Goal: Check status: Check status

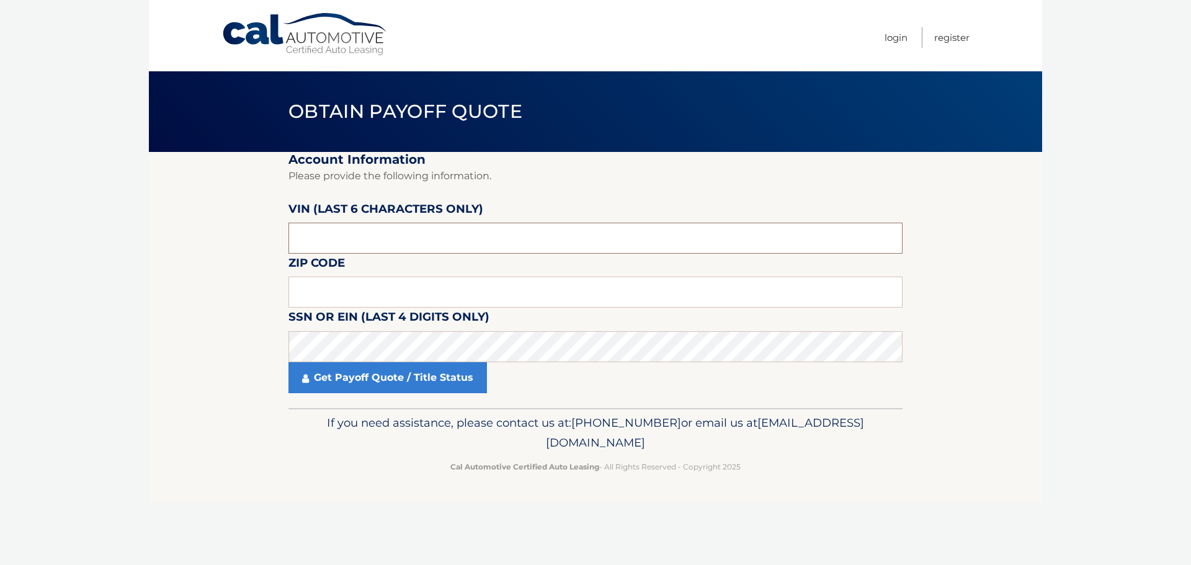
click at [380, 244] on input "text" at bounding box center [595, 238] width 614 height 31
paste input "503129"
type input "503129"
type input "15215"
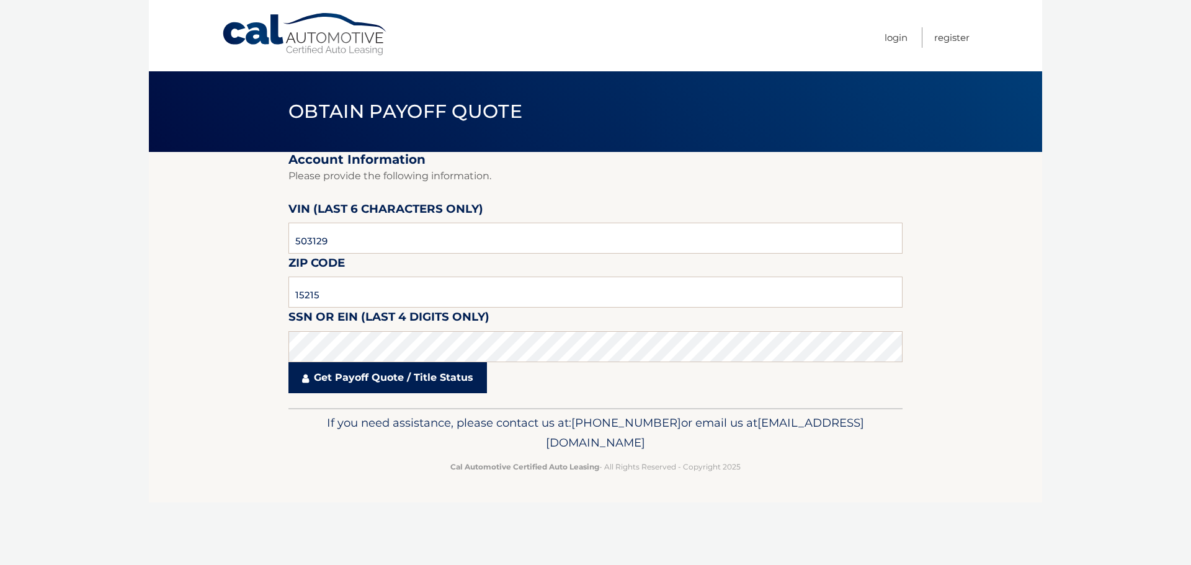
click at [325, 378] on link "Get Payoff Quote / Title Status" at bounding box center [387, 377] width 198 height 31
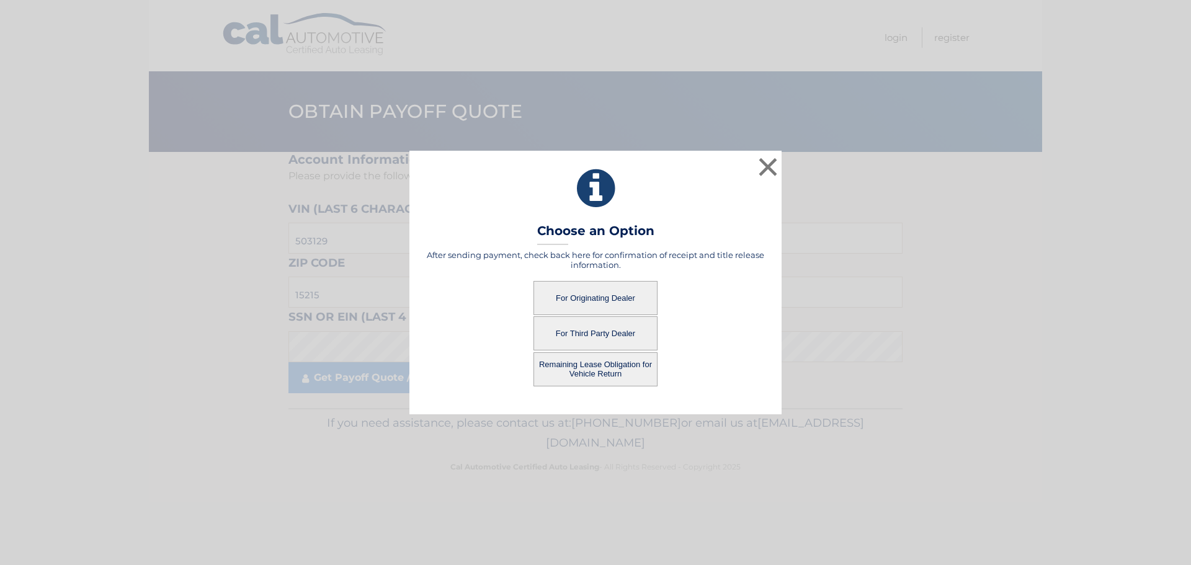
click at [608, 336] on button "For Third Party Dealer" at bounding box center [595, 333] width 124 height 34
click at [587, 337] on button "For Third Party Dealer" at bounding box center [595, 333] width 124 height 34
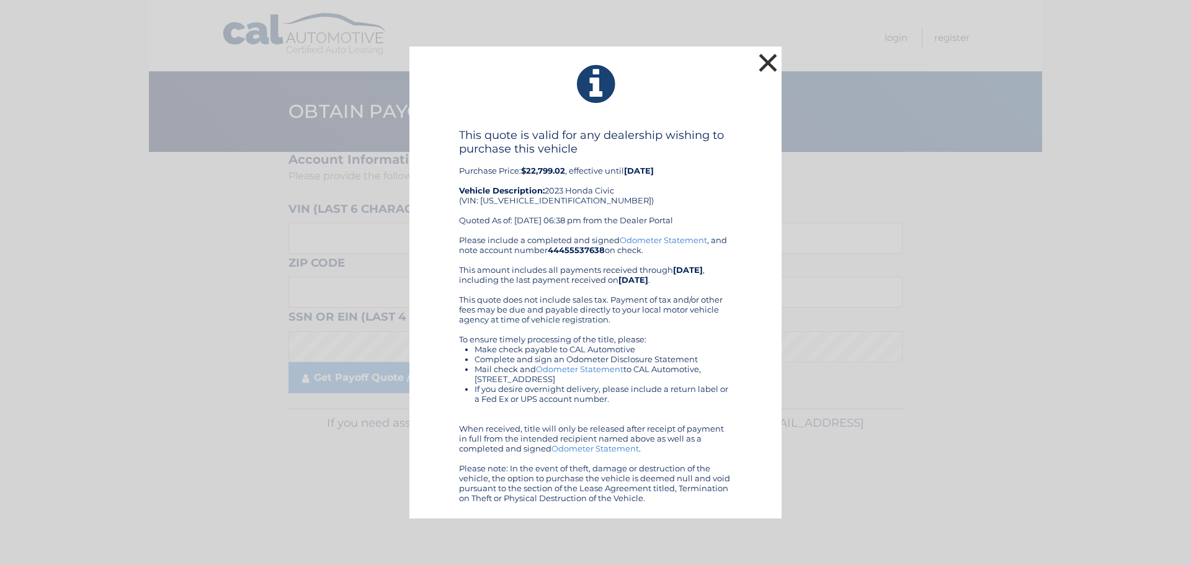
click at [769, 63] on button "×" at bounding box center [767, 62] width 25 height 25
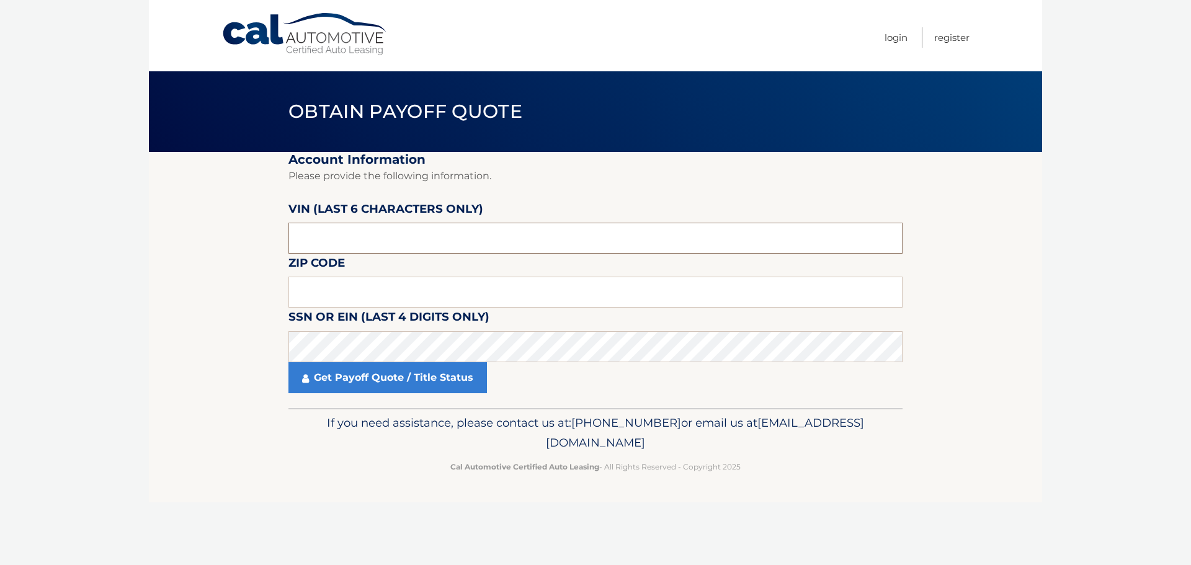
click at [384, 238] on input "text" at bounding box center [595, 238] width 614 height 31
type input "503129"
type input "15215"
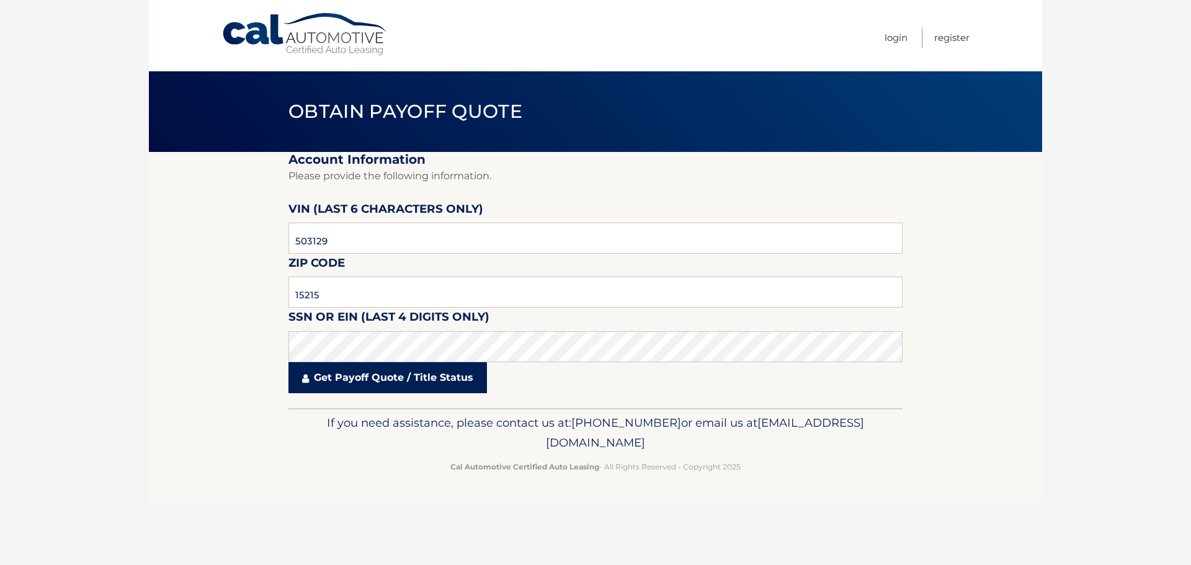
click at [353, 381] on link "Get Payoff Quote / Title Status" at bounding box center [387, 377] width 198 height 31
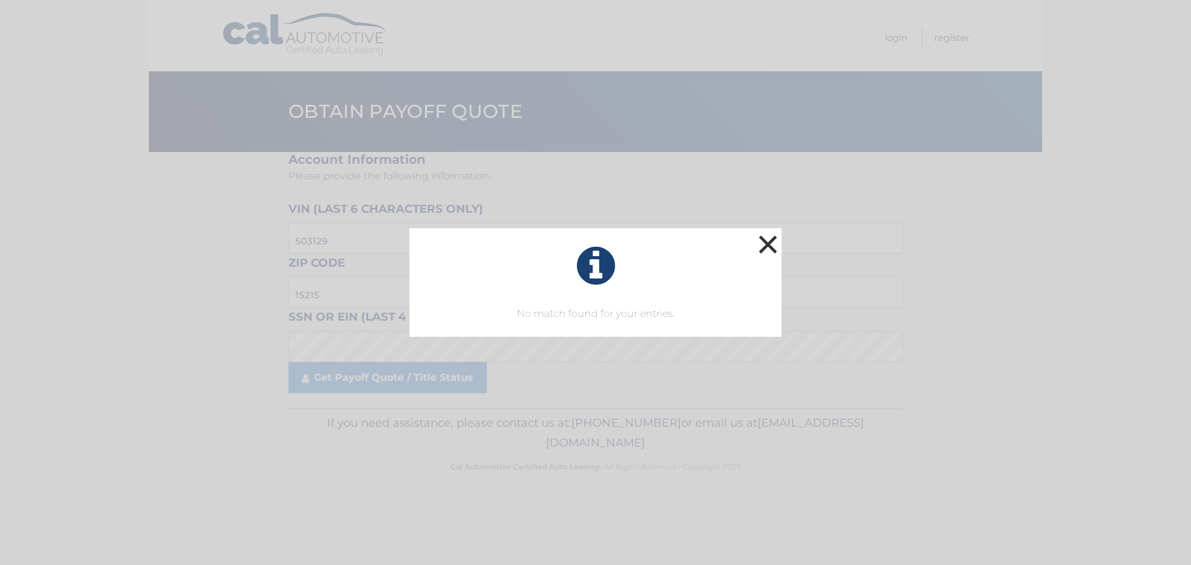
click at [758, 240] on button "×" at bounding box center [767, 244] width 25 height 25
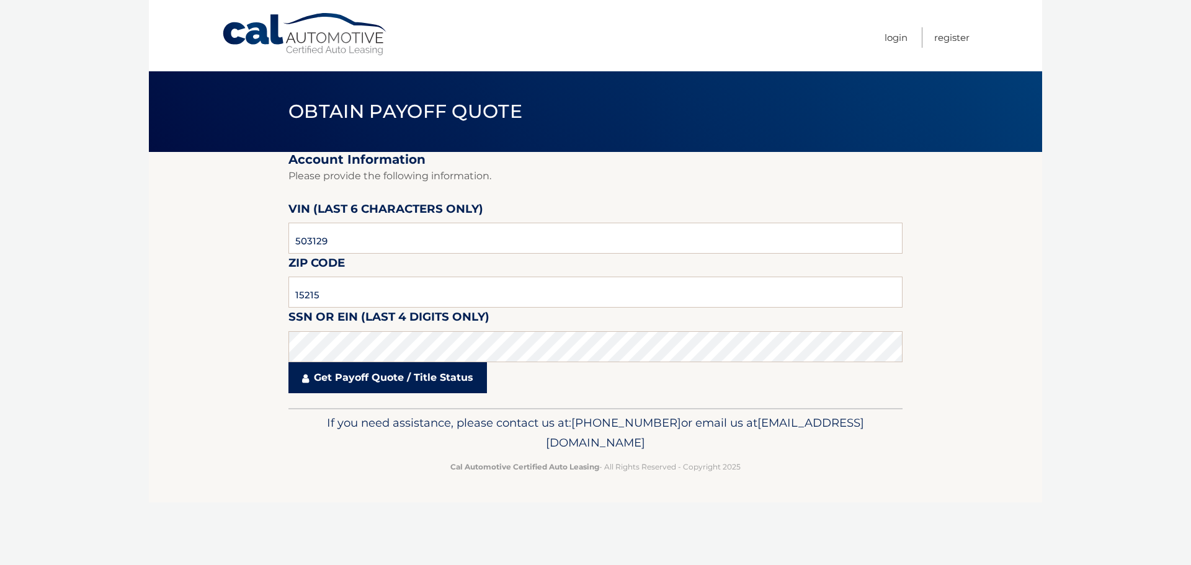
click at [361, 388] on link "Get Payoff Quote / Title Status" at bounding box center [387, 377] width 198 height 31
click at [354, 379] on link "Get Payoff Quote / Title Status" at bounding box center [387, 377] width 198 height 31
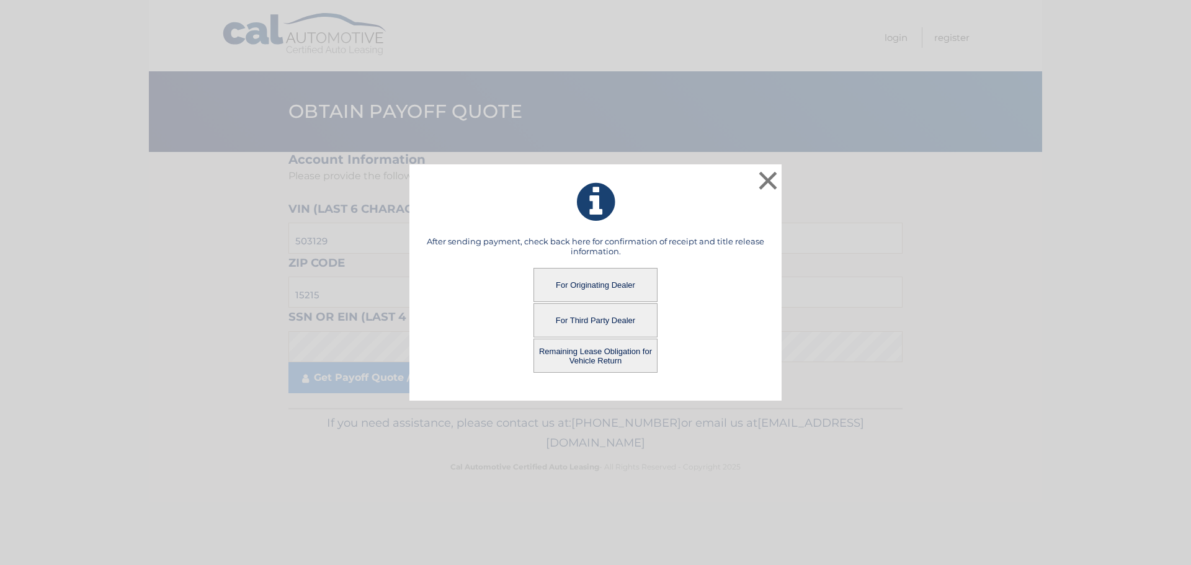
click at [568, 357] on button "Remaining Lease Obligation for Vehicle Return" at bounding box center [595, 356] width 124 height 34
click at [589, 357] on button "Remaining Lease Obligation for Vehicle Return" at bounding box center [595, 356] width 124 height 34
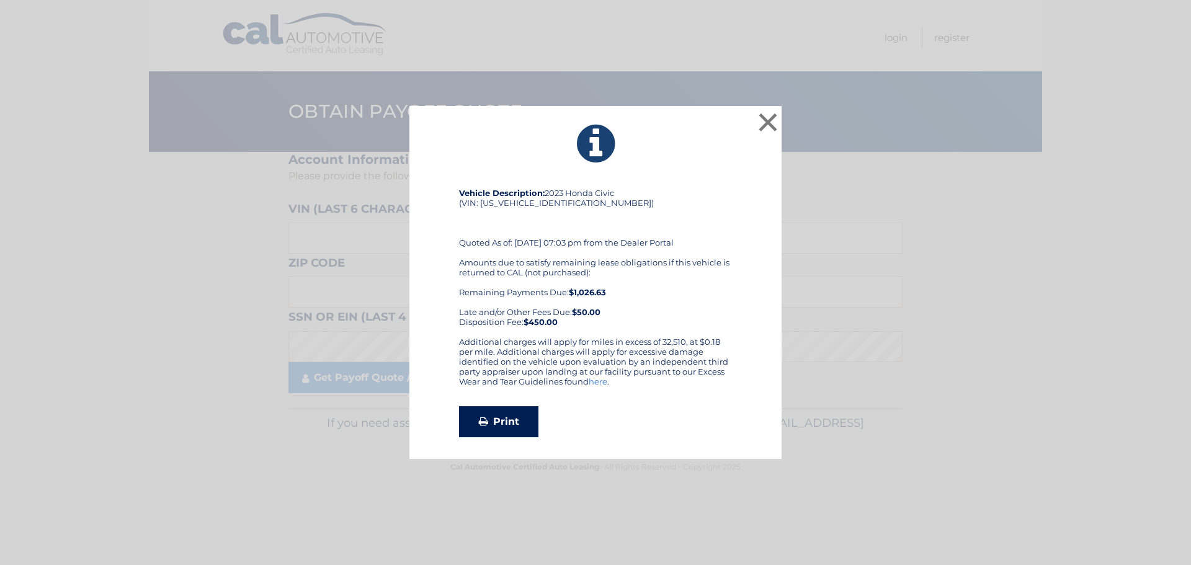
click at [492, 422] on link "Print" at bounding box center [498, 421] width 79 height 31
